Goal: Check status: Check status

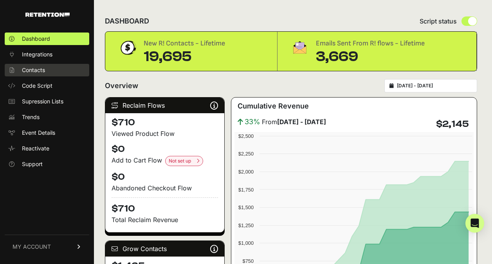
click at [50, 67] on link "Contacts" at bounding box center [47, 70] width 85 height 13
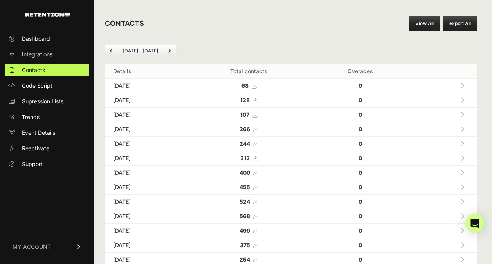
click at [163, 52] on link "Next" at bounding box center [169, 51] width 13 height 13
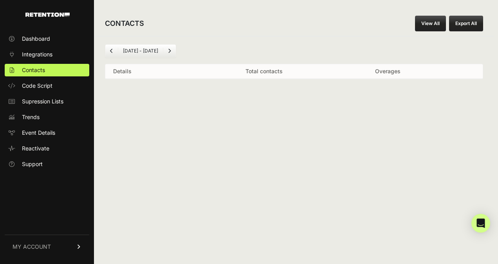
click at [128, 54] on ul "Oct 11 - Nov 11" at bounding box center [140, 50] width 71 height 13
click at [114, 53] on link "Previous" at bounding box center [111, 51] width 13 height 13
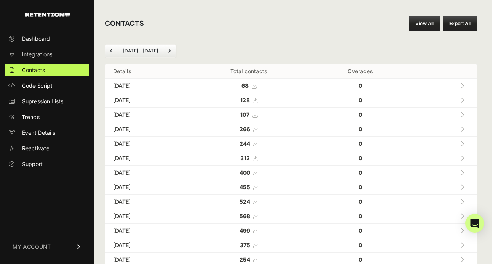
click at [114, 53] on link "Previous" at bounding box center [111, 51] width 13 height 13
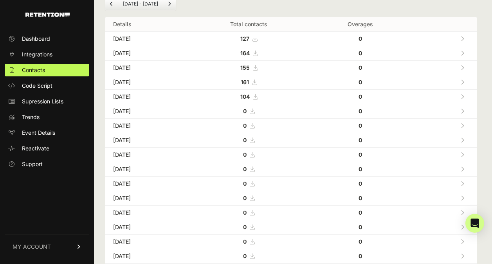
scroll to position [41, 0]
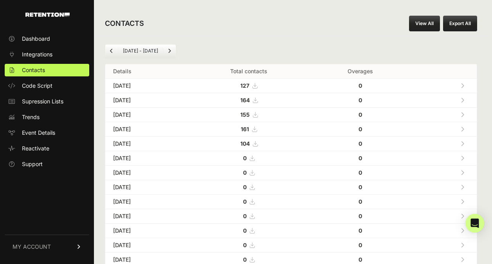
scroll to position [41, 0]
